Goal: Information Seeking & Learning: Learn about a topic

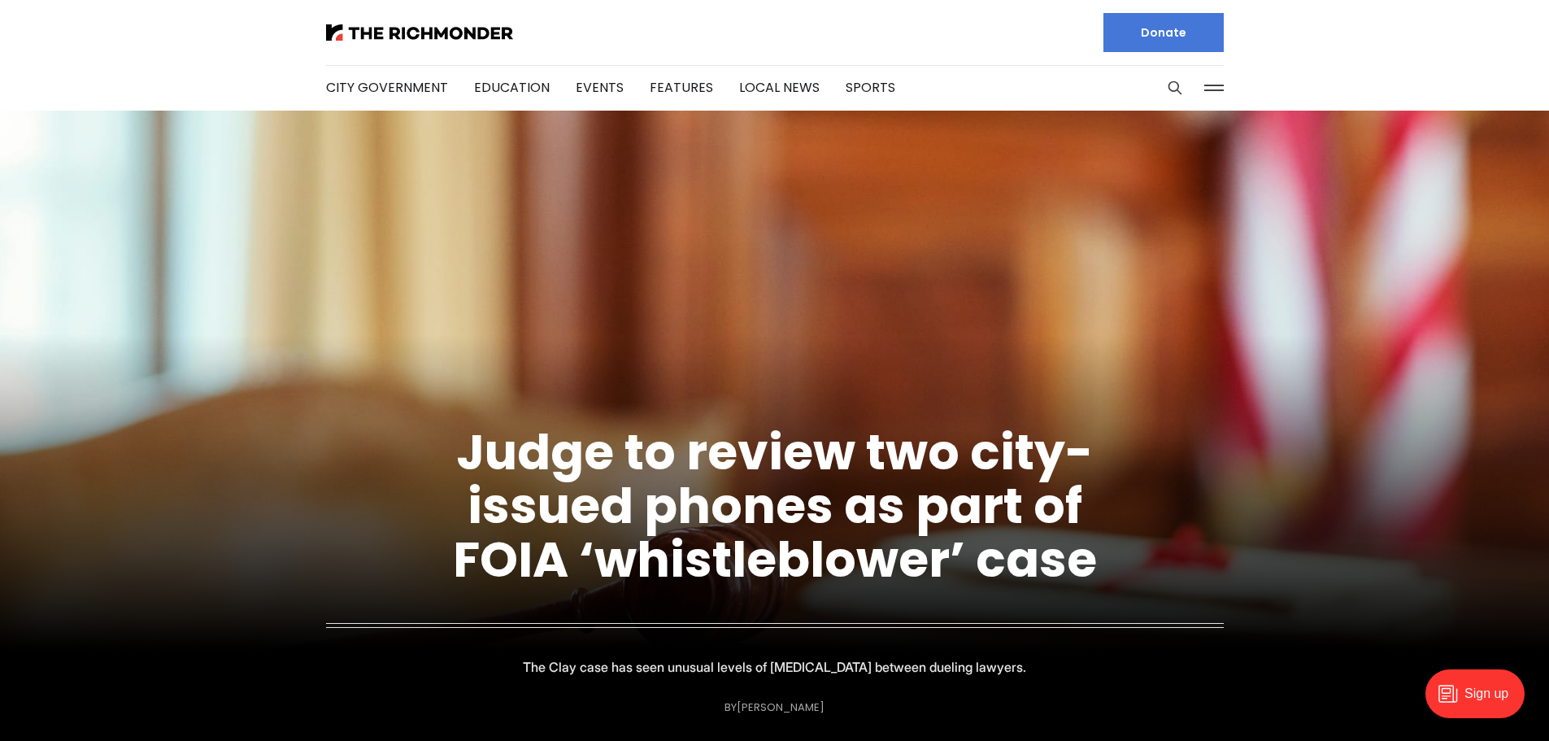
click at [705, 355] on figcaption "Judge to review two city-issued phones as part of FOIA ‘whistleblower’ case The…" at bounding box center [774, 535] width 1549 height 402
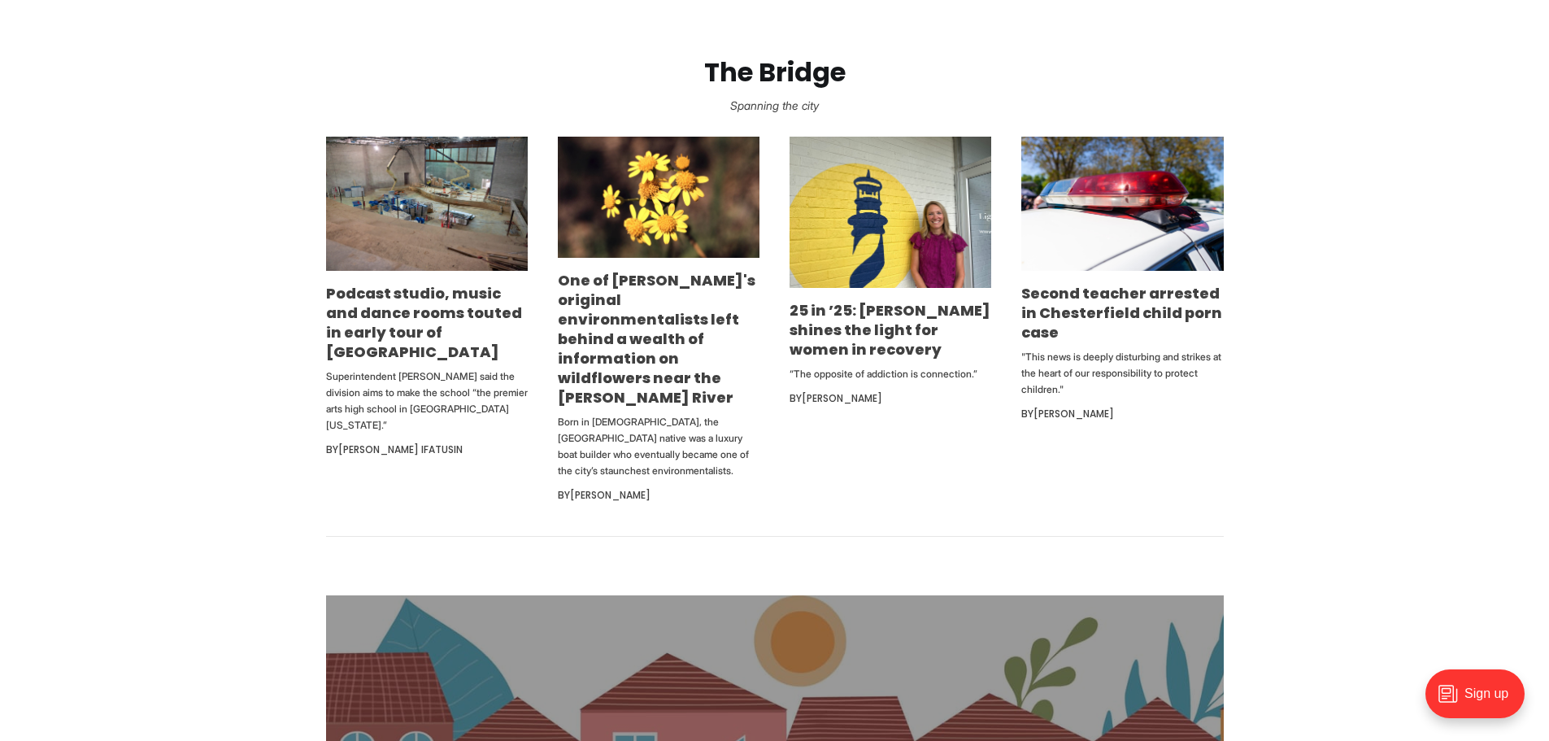
scroll to position [976, 0]
click at [407, 349] on link "Podcast studio, music and dance rooms touted in early tour of [GEOGRAPHIC_DATA]" at bounding box center [424, 321] width 196 height 79
click at [356, 307] on link "Podcast studio, music and dance rooms touted in early tour of [GEOGRAPHIC_DATA]" at bounding box center [424, 321] width 196 height 79
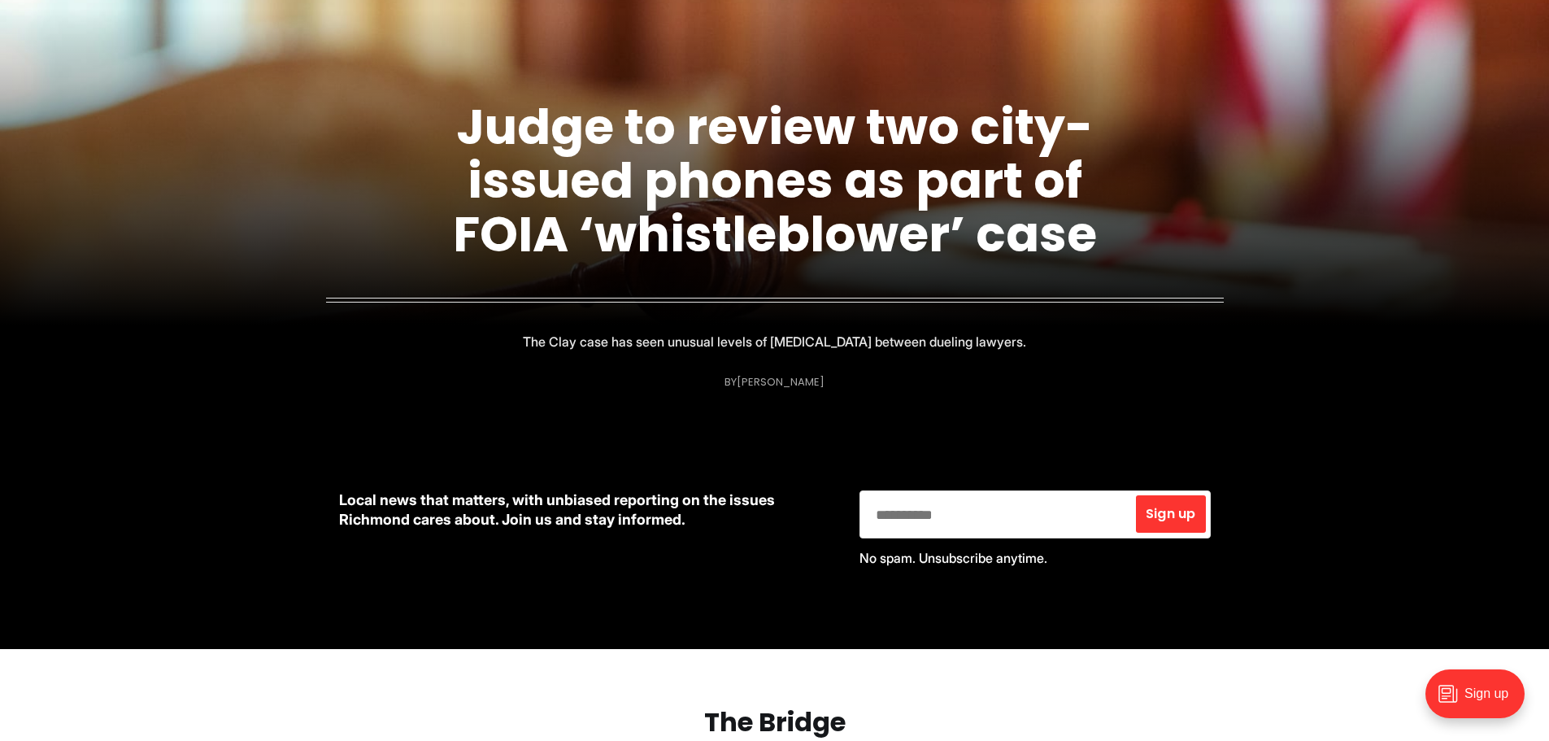
scroll to position [0, 0]
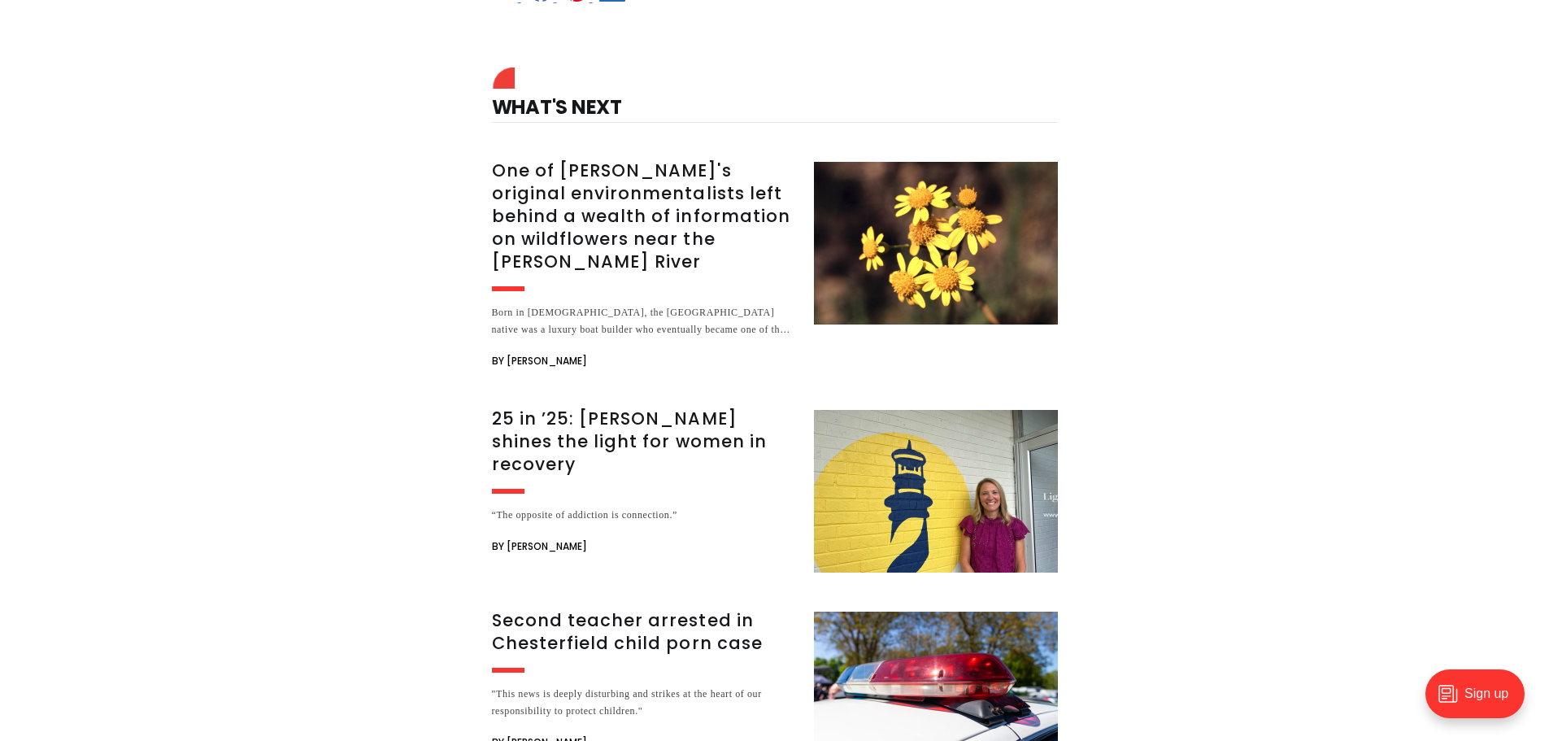
scroll to position [4125, 0]
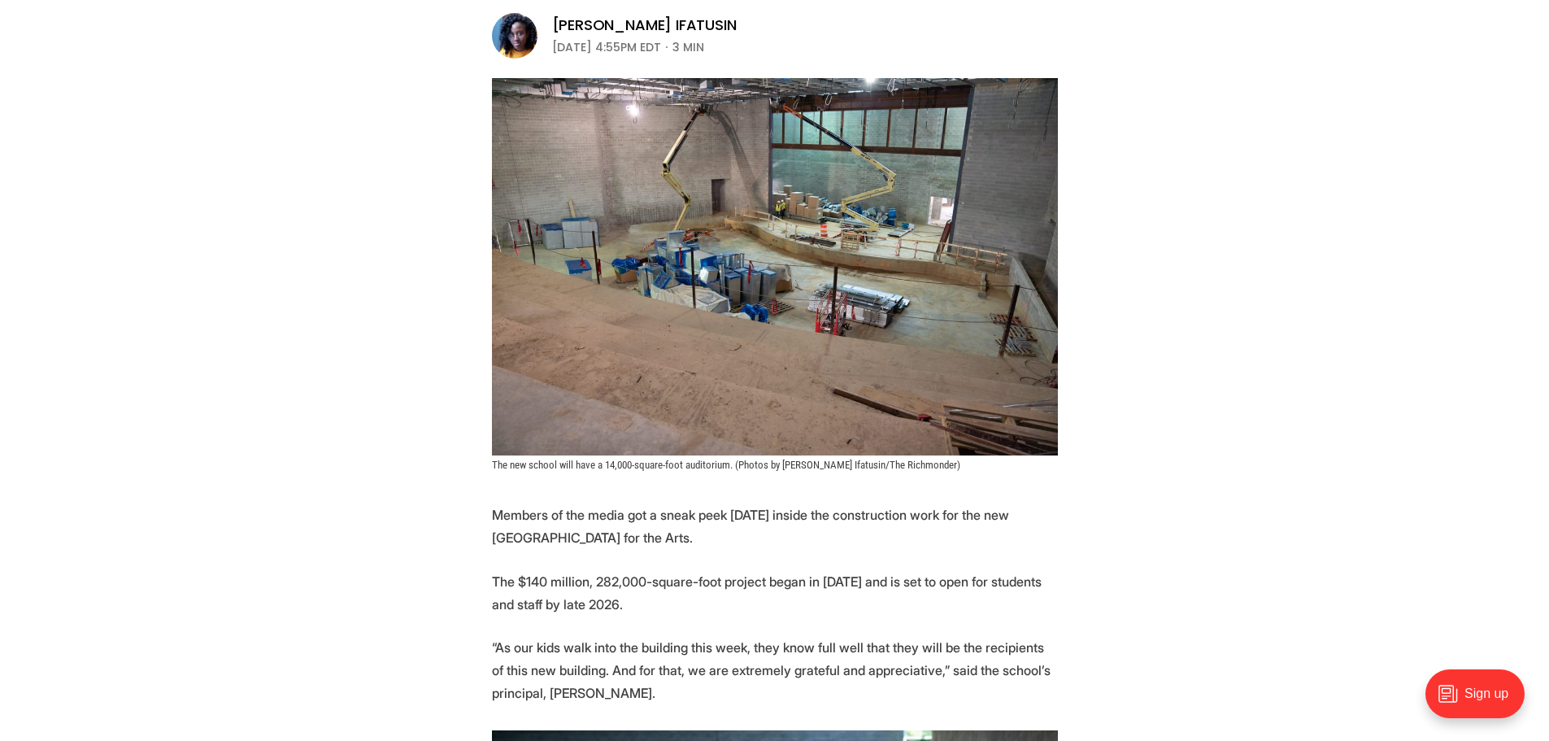
scroll to position [244, 0]
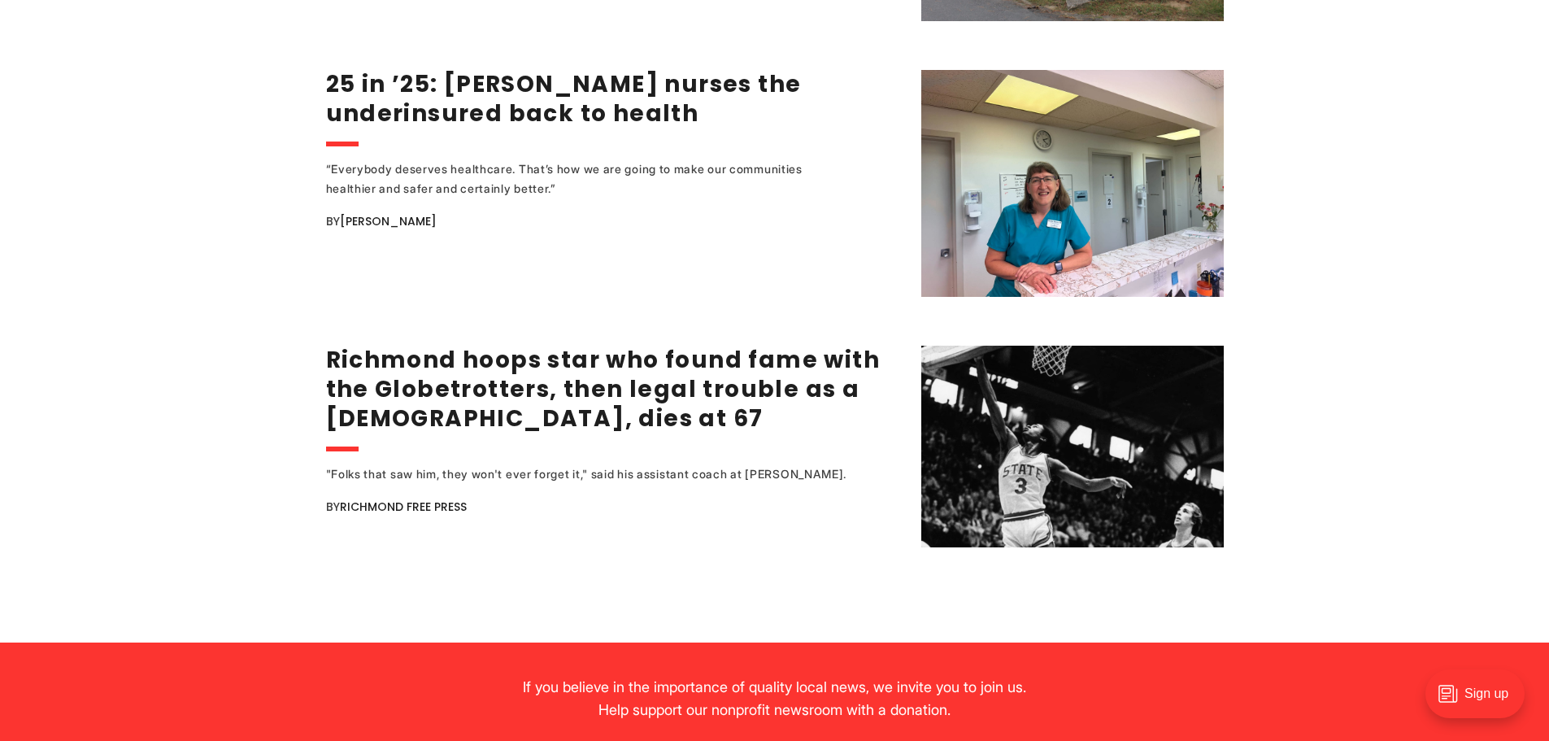
scroll to position [3253, 0]
